Goal: Navigation & Orientation: Find specific page/section

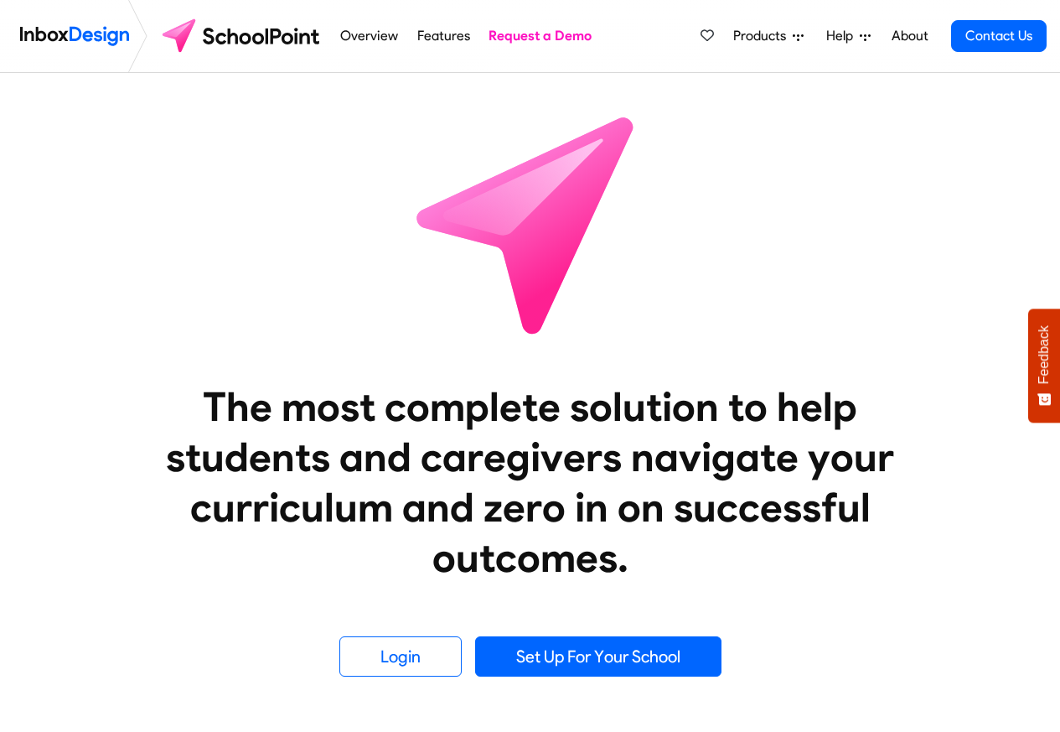
click at [773, 13] on div "Products Mobile APP Pricing Free Webinars & Training Browse all Features Login …" at bounding box center [870, 36] width 354 height 72
click at [750, 5] on div "Products Mobile APP Pricing Free Webinars & Training Browse all Features Login …" at bounding box center [870, 36] width 354 height 72
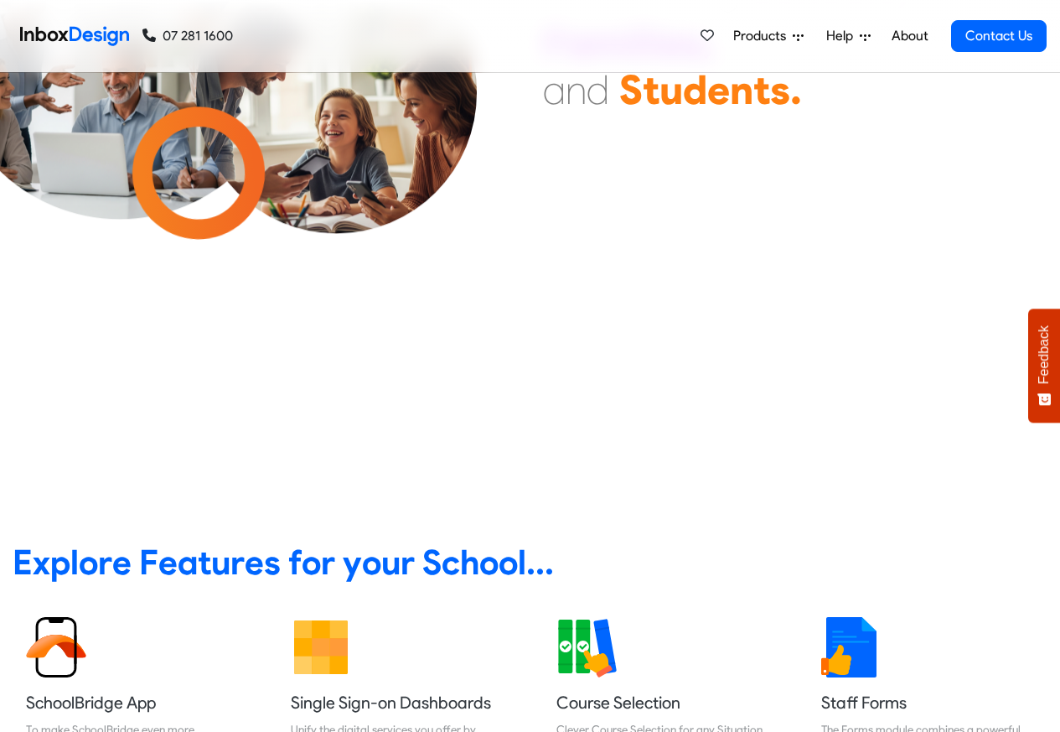
scroll to position [201, 0]
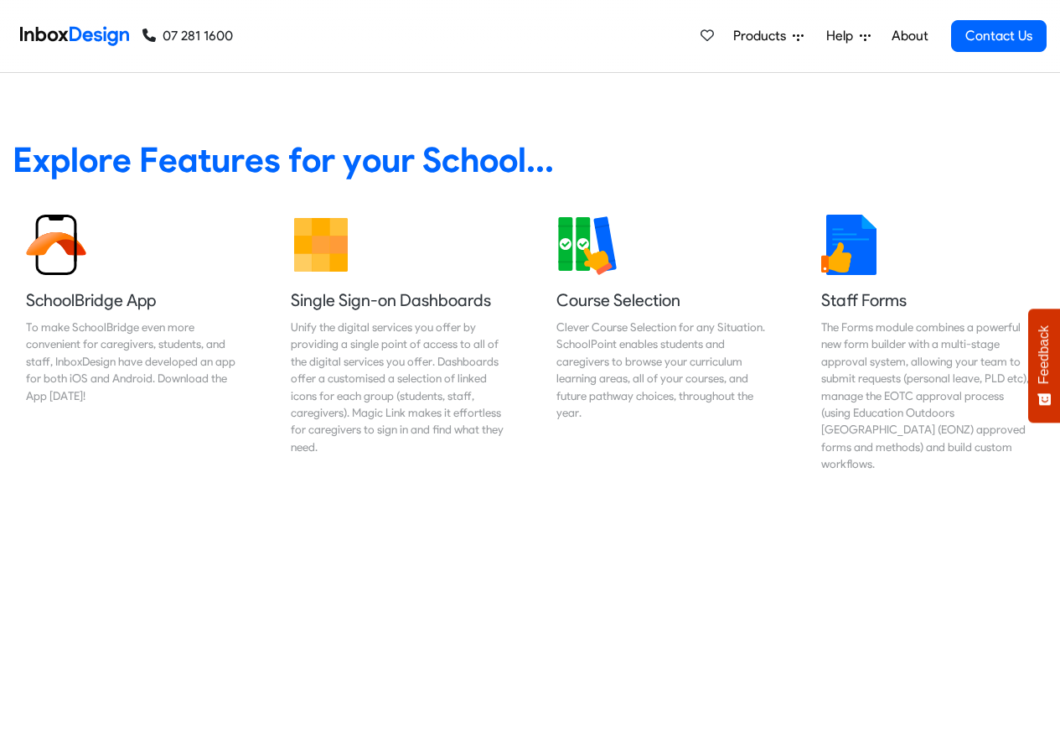
scroll to position [704, 0]
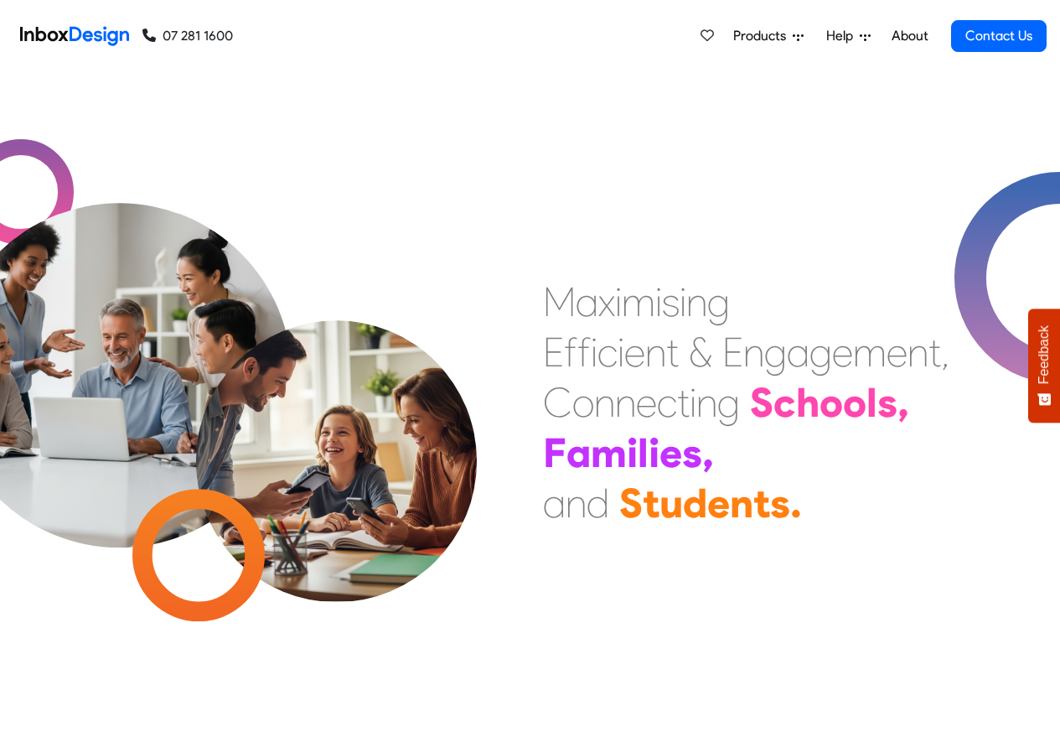
click at [170, 21] on div "07 281 1600 07 281 1600" at bounding box center [123, 36] width 220 height 72
click at [130, 235] on img at bounding box center [119, 331] width 431 height 431
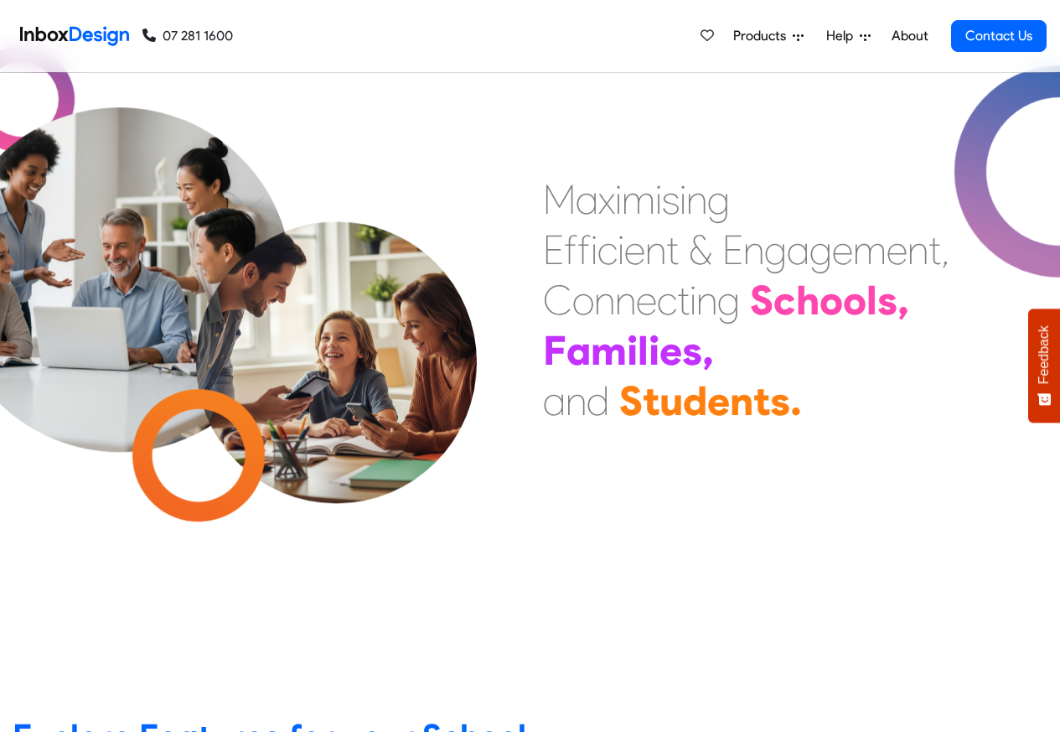
scroll to position [503, 0]
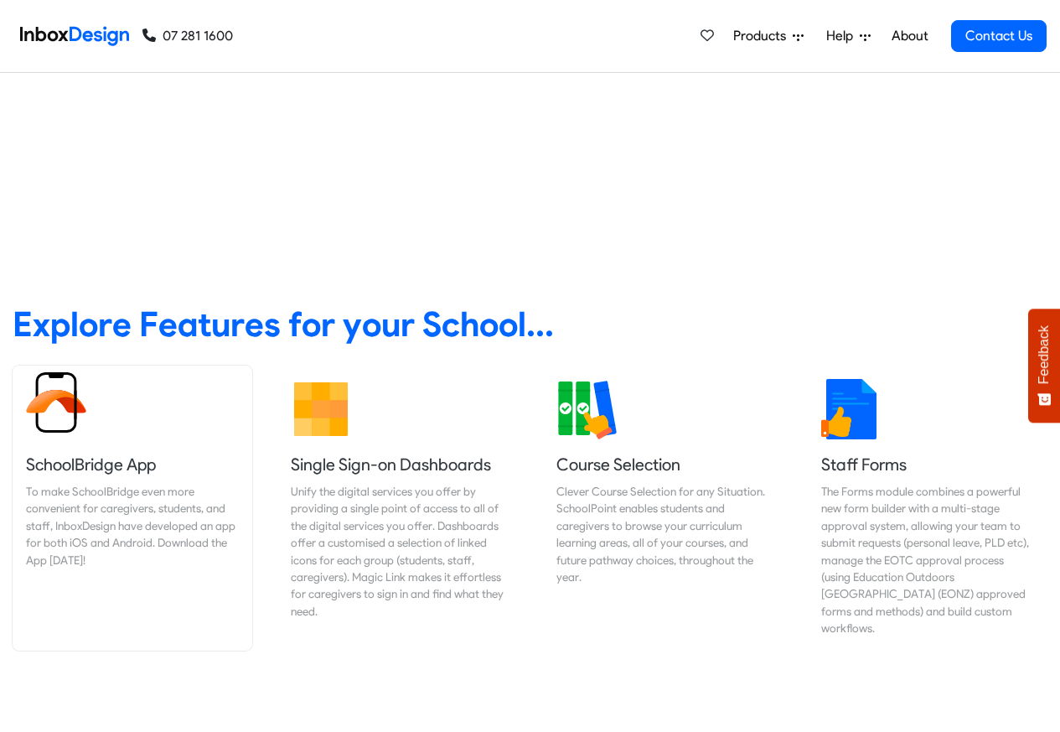
click at [70, 415] on img at bounding box center [56, 402] width 60 height 60
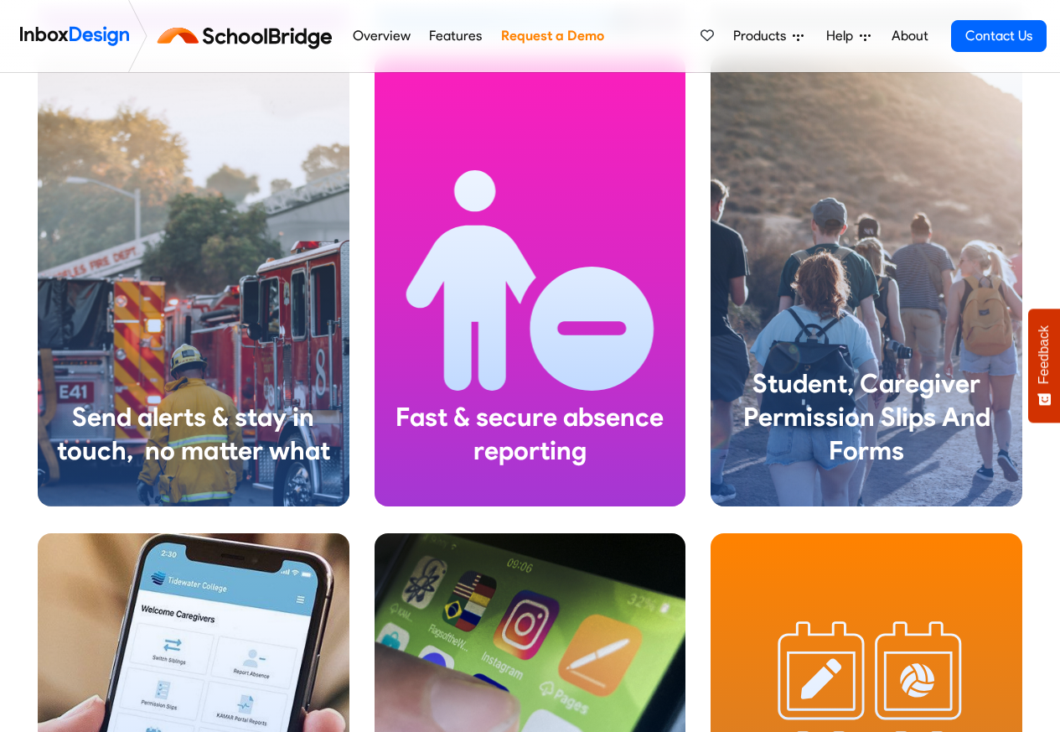
scroll to position [2112, 0]
